Goal: Information Seeking & Learning: Find specific fact

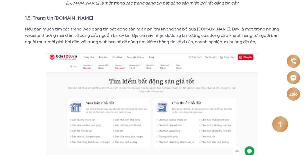
scroll to position [980, 0]
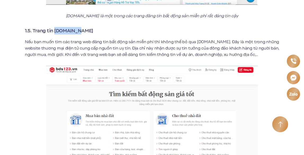
drag, startPoint x: 55, startPoint y: 24, endPoint x: 77, endPoint y: 24, distance: 21.7
click at [77, 27] on strong "1.5. Trang tin [DOMAIN_NAME]" at bounding box center [59, 30] width 68 height 7
copy strong "[DOMAIN_NAME]"
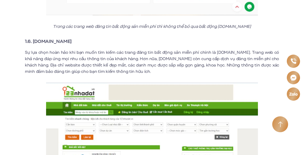
scroll to position [1139, 0]
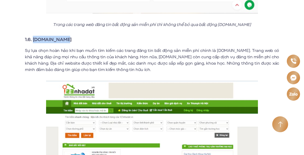
drag, startPoint x: 34, startPoint y: 34, endPoint x: 63, endPoint y: 32, distance: 29.7
click at [63, 36] on strong "1.6. [DOMAIN_NAME]" at bounding box center [48, 39] width 47 height 7
copy strong "[DOMAIN_NAME]"
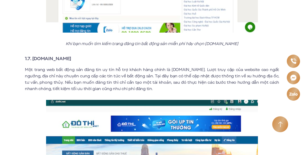
scroll to position [1298, 0]
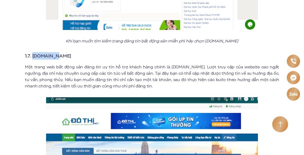
drag, startPoint x: 33, startPoint y: 50, endPoint x: 53, endPoint y: 51, distance: 20.4
click at [53, 52] on strong "1.7. [DOMAIN_NAME]" at bounding box center [48, 55] width 46 height 7
copy strong "[DOMAIN_NAME]"
